Goal: Task Accomplishment & Management: Manage account settings

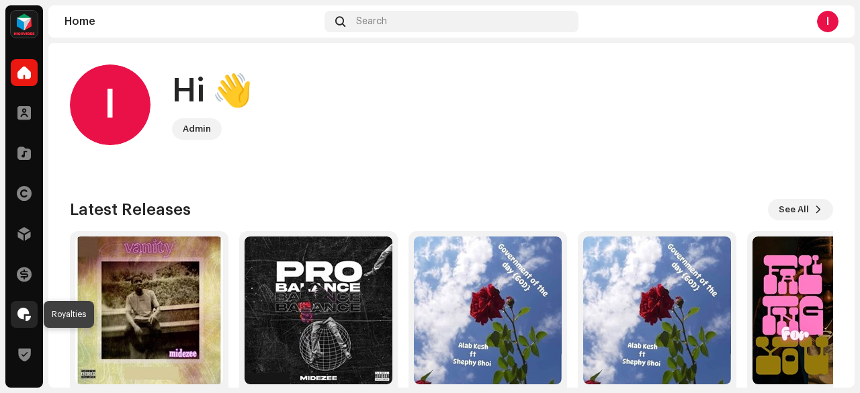
click at [19, 316] on span at bounding box center [23, 314] width 13 height 11
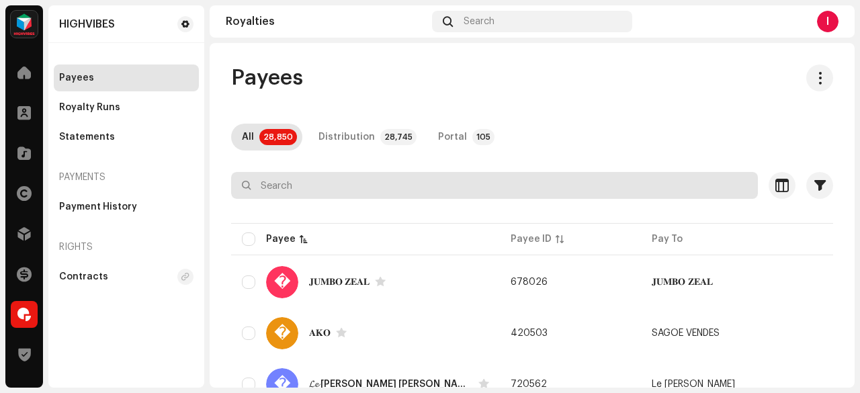
click at [277, 186] on input "text" at bounding box center [494, 185] width 527 height 27
paste input "405159"
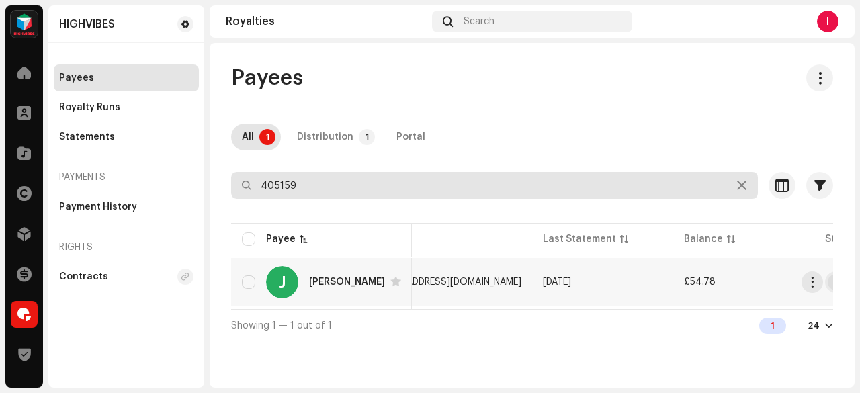
scroll to position [0, 332]
type input "405159"
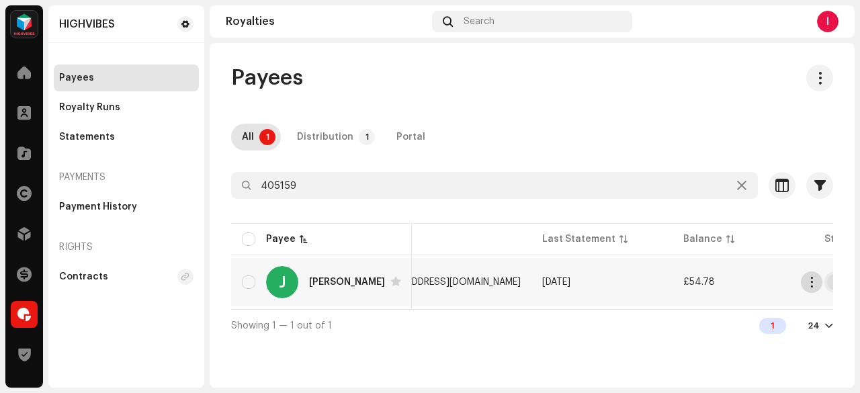
click at [813, 286] on span "button" at bounding box center [812, 282] width 10 height 11
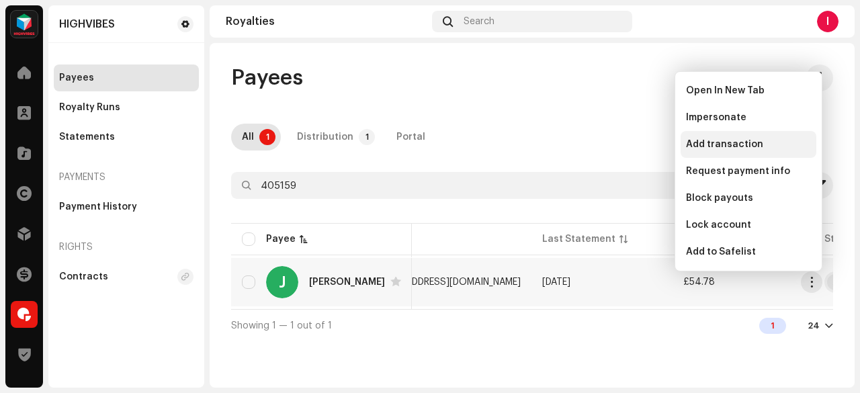
click at [703, 142] on span "Add transaction" at bounding box center [724, 144] width 77 height 11
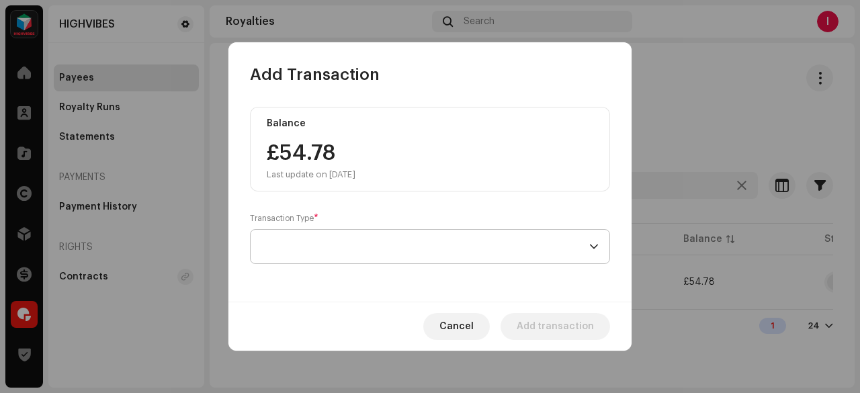
click at [331, 247] on span at bounding box center [425, 247] width 328 height 34
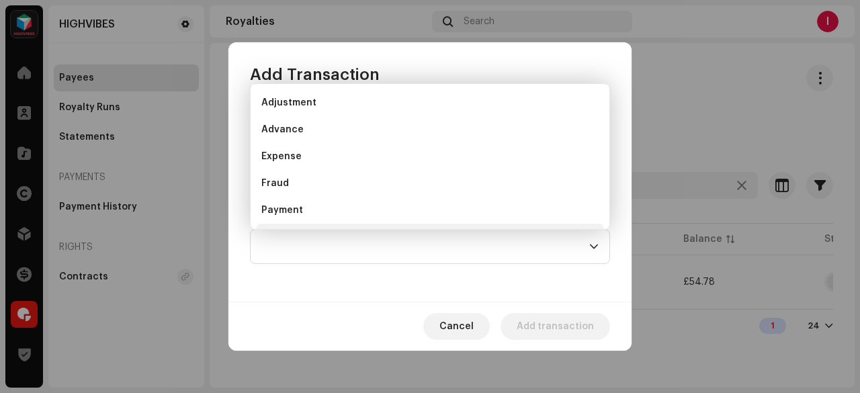
scroll to position [21, 0]
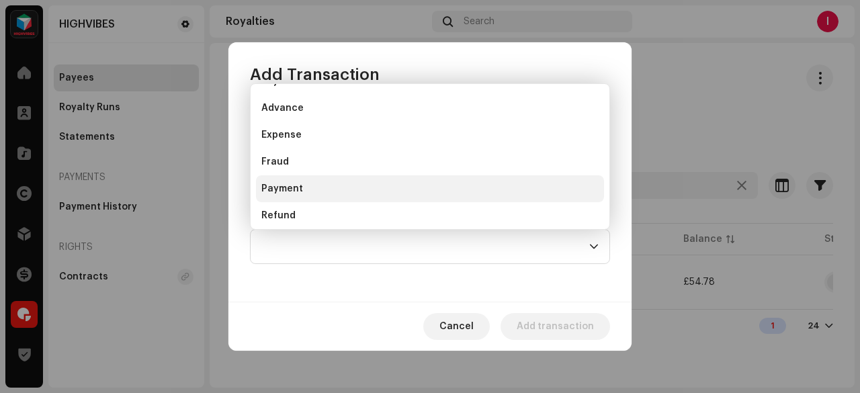
click at [309, 182] on li "Payment" at bounding box center [430, 188] width 348 height 27
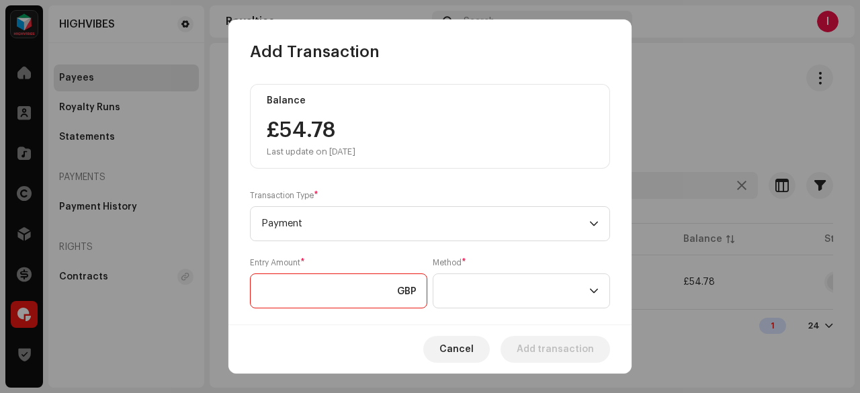
click at [294, 295] on input at bounding box center [338, 290] width 177 height 35
type input "52.00"
click at [493, 286] on span at bounding box center [516, 291] width 145 height 34
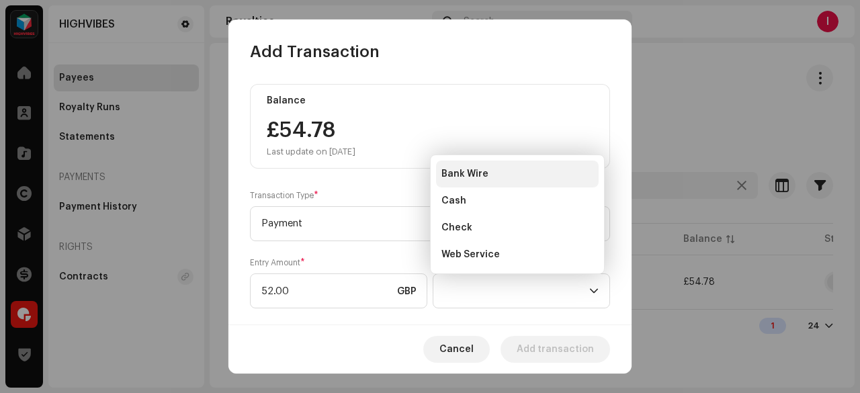
click at [477, 163] on li "Bank Wire" at bounding box center [517, 174] width 163 height 27
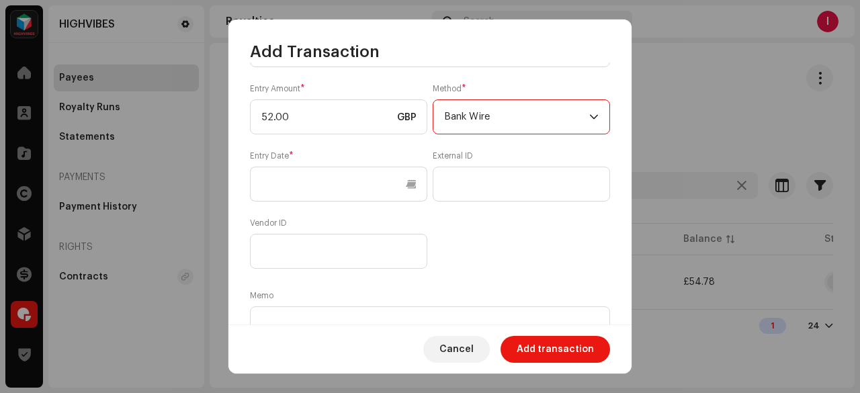
scroll to position [182, 0]
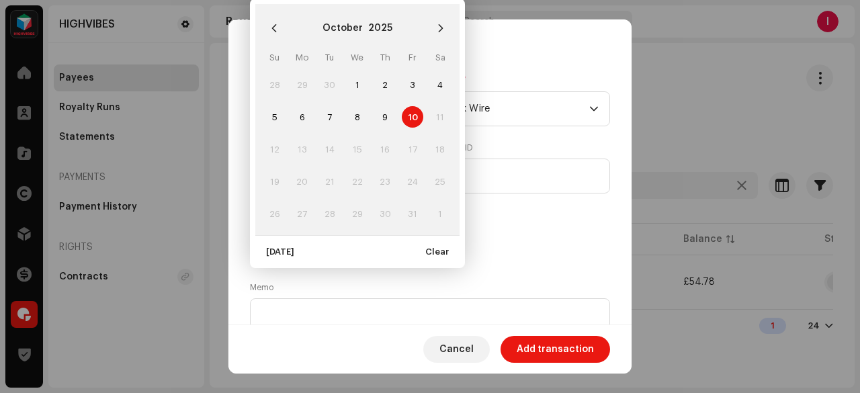
click at [382, 171] on body "HIGHVIBES Home Clients Catalog Rights Distribution Finance Royalties Trust & Sa…" at bounding box center [430, 196] width 860 height 393
click at [412, 112] on span "10" at bounding box center [412, 116] width 21 height 21
type input "[DATE]"
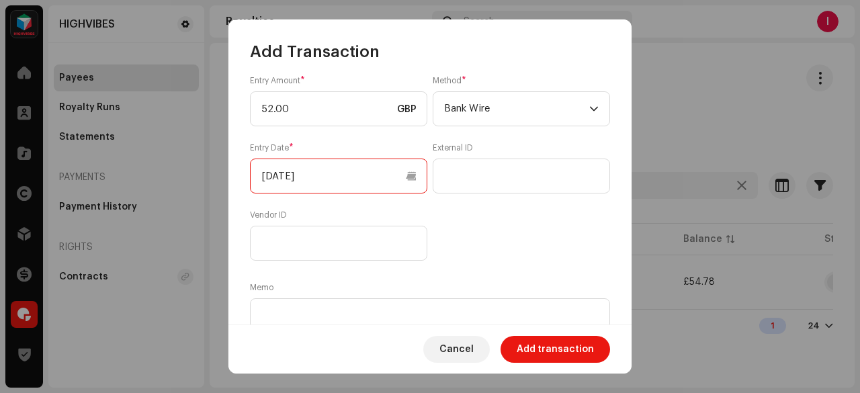
scroll to position [244, 0]
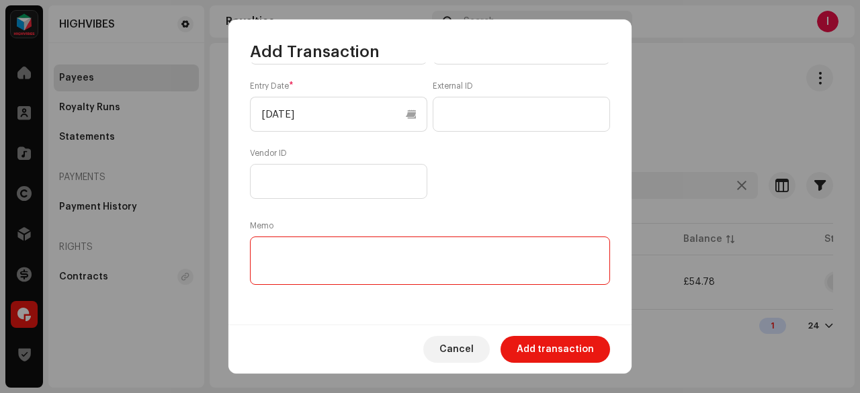
click at [306, 258] on textarea at bounding box center [430, 260] width 360 height 48
type textarea "J"
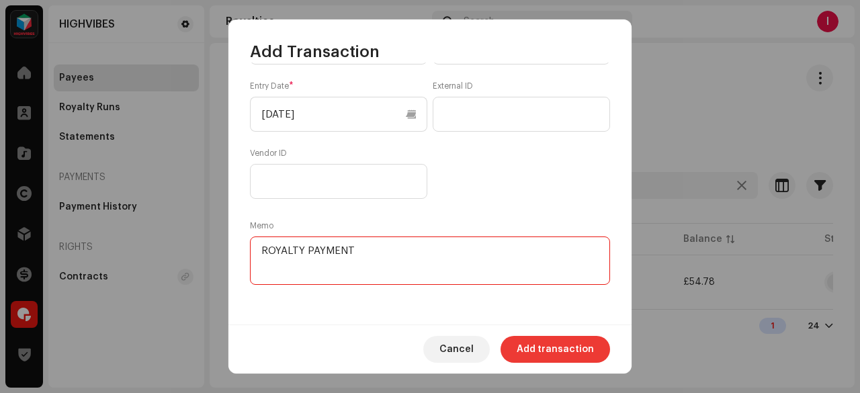
type textarea "ROYALTY PAYMENT"
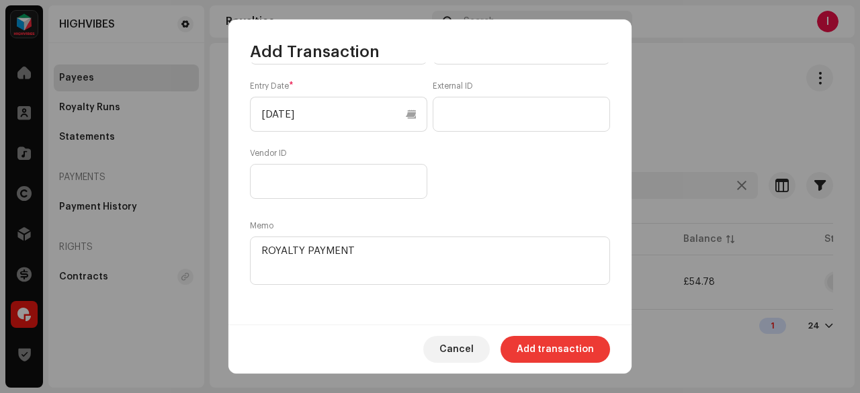
click at [543, 348] on span "Add transaction" at bounding box center [555, 349] width 77 height 27
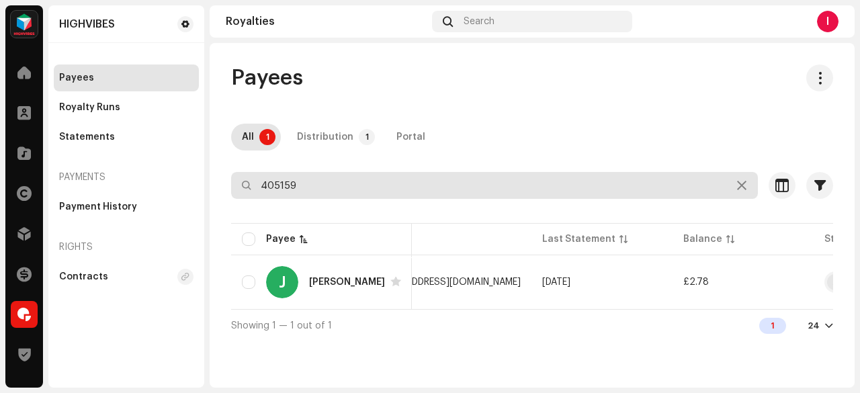
click at [308, 180] on input "405159" at bounding box center [494, 185] width 527 height 27
type input "4"
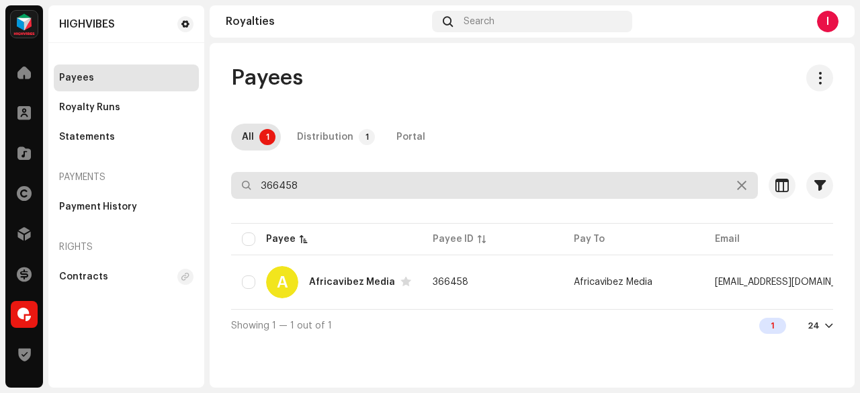
type input "366458"
